Goal: Task Accomplishment & Management: Use online tool/utility

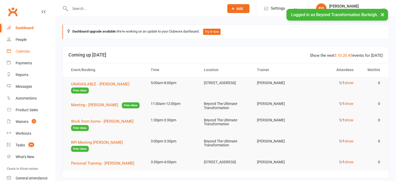
click at [11, 55] on link "Calendar" at bounding box center [31, 52] width 48 height 12
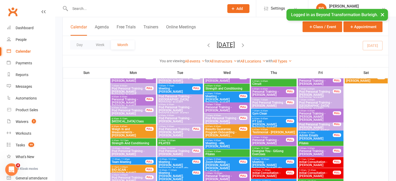
scroll to position [329, 0]
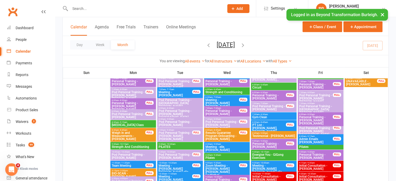
click at [246, 46] on icon "button" at bounding box center [243, 45] width 6 height 6
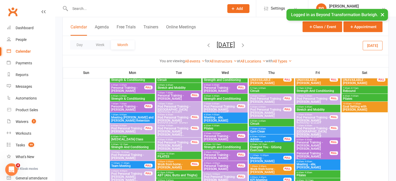
scroll to position [234, 0]
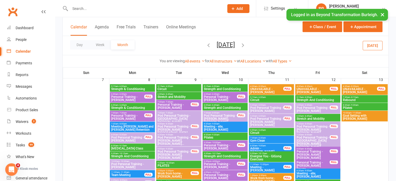
click at [348, 112] on span "10:00am - 11:00am" at bounding box center [364, 113] width 44 height 2
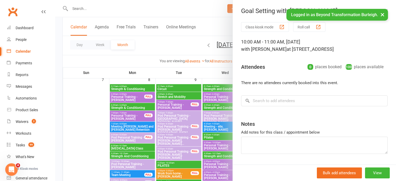
click at [369, 165] on div "Bulk add attendees View" at bounding box center [314, 172] width 163 height 16
click at [366, 171] on button "View" at bounding box center [377, 172] width 25 height 11
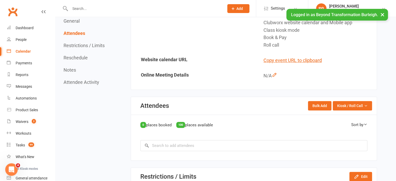
scroll to position [218, 0]
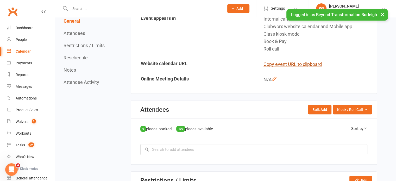
click at [303, 64] on button "Copy event URL to clipboard" at bounding box center [292, 65] width 58 height 8
